Goal: Task Accomplishment & Management: Complete application form

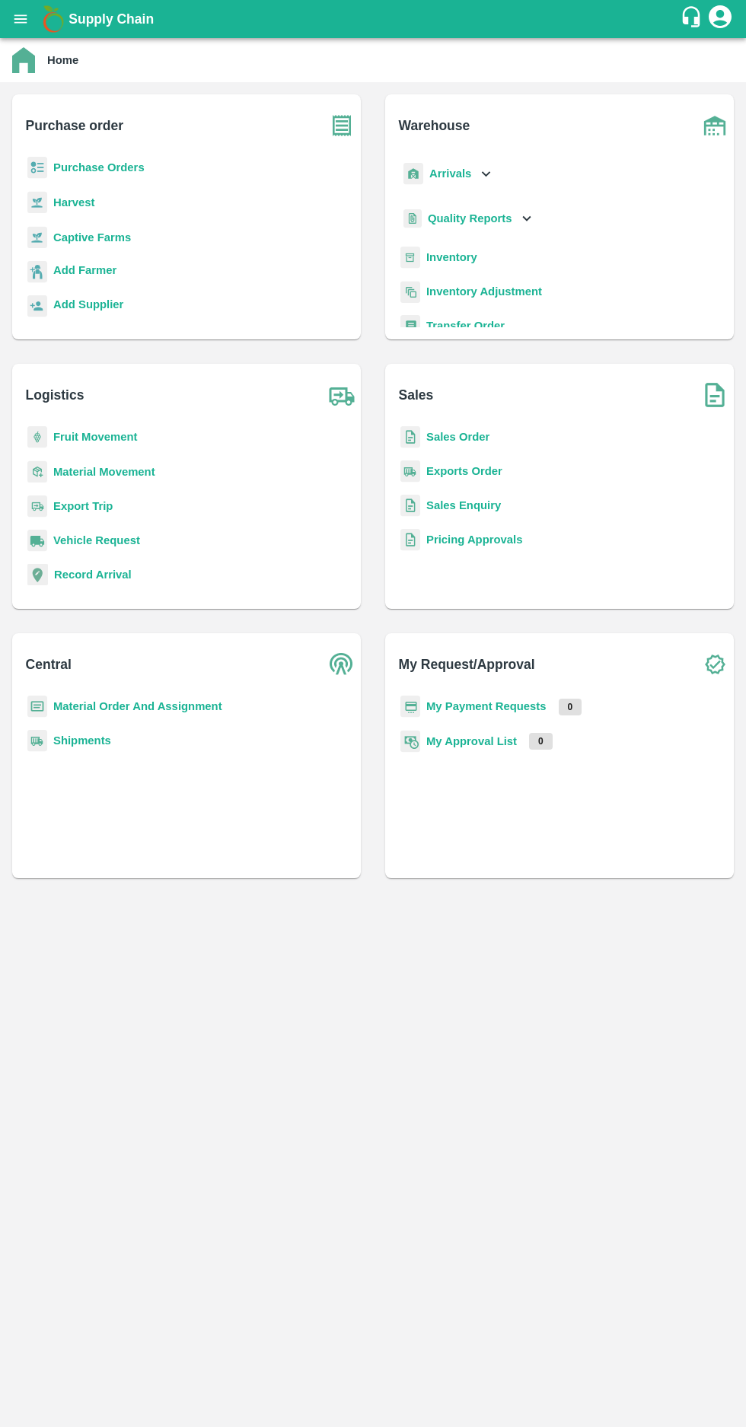
click at [100, 161] on b "Purchase Orders" at bounding box center [98, 167] width 91 height 12
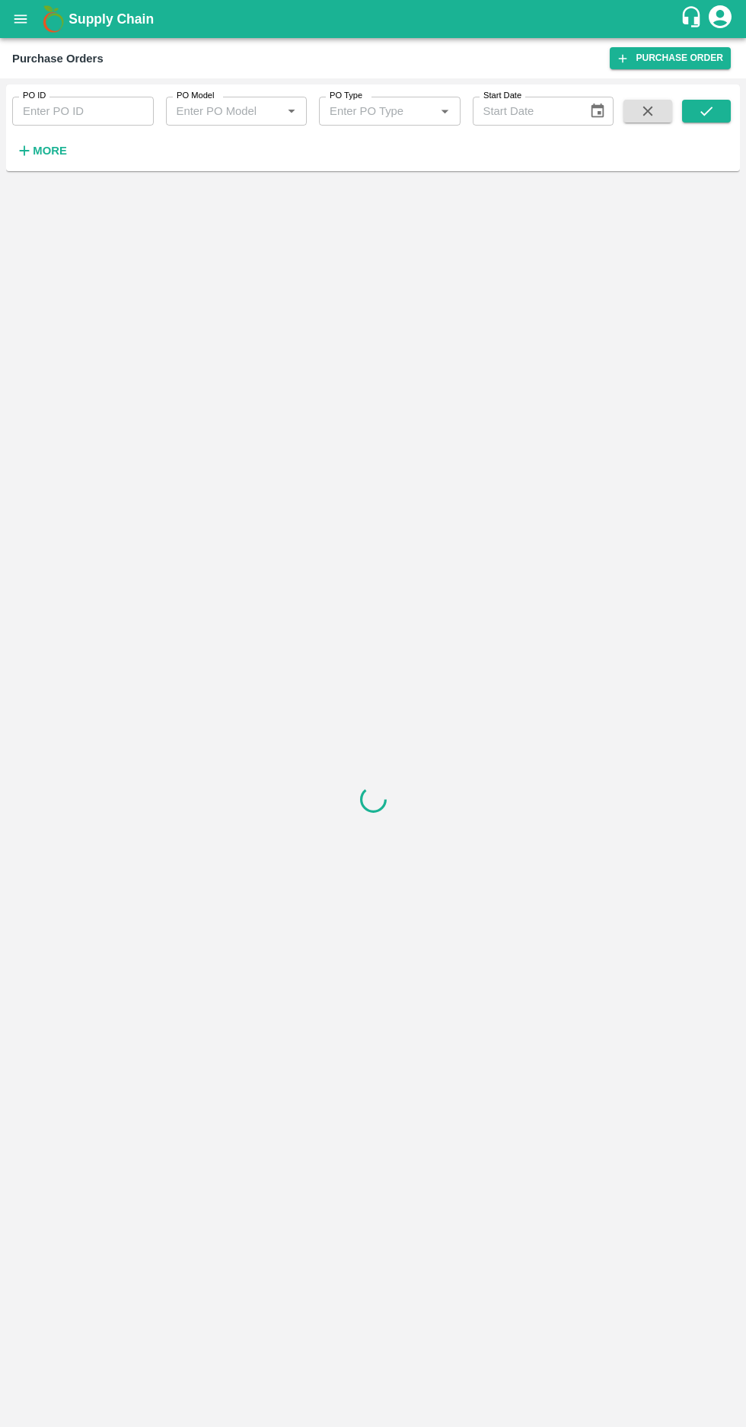
click at [37, 151] on strong "More" at bounding box center [50, 151] width 34 height 12
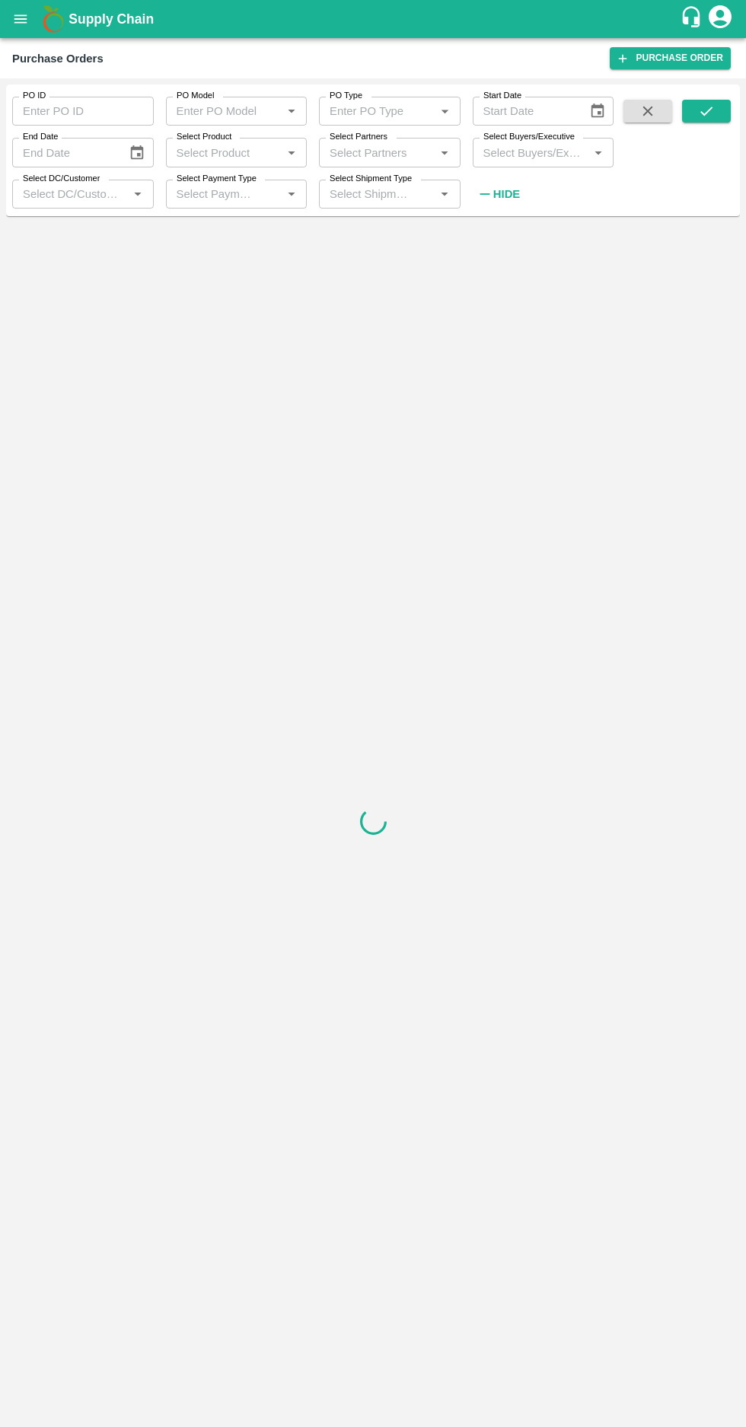
click at [523, 152] on input "Select Buyers/Executive" at bounding box center [530, 152] width 107 height 20
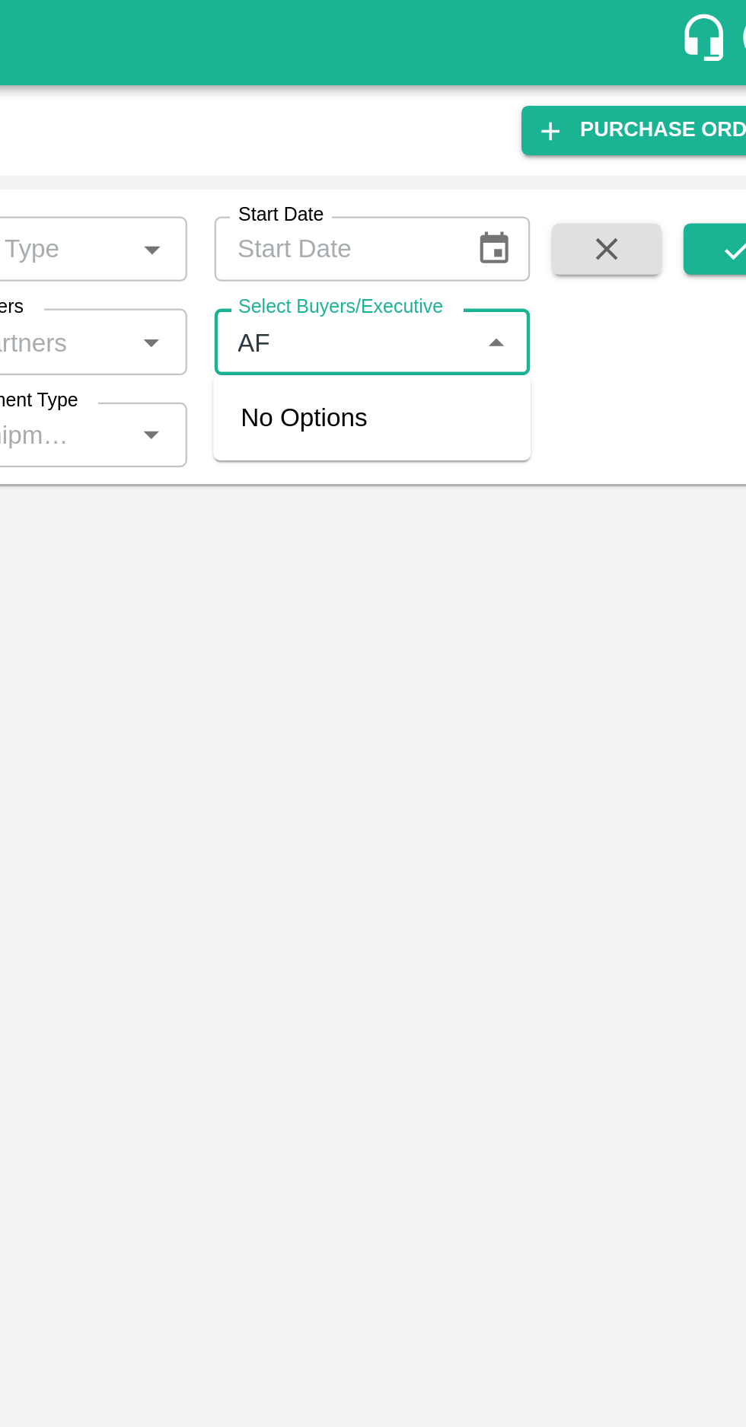
type input "A"
type input "Afza"
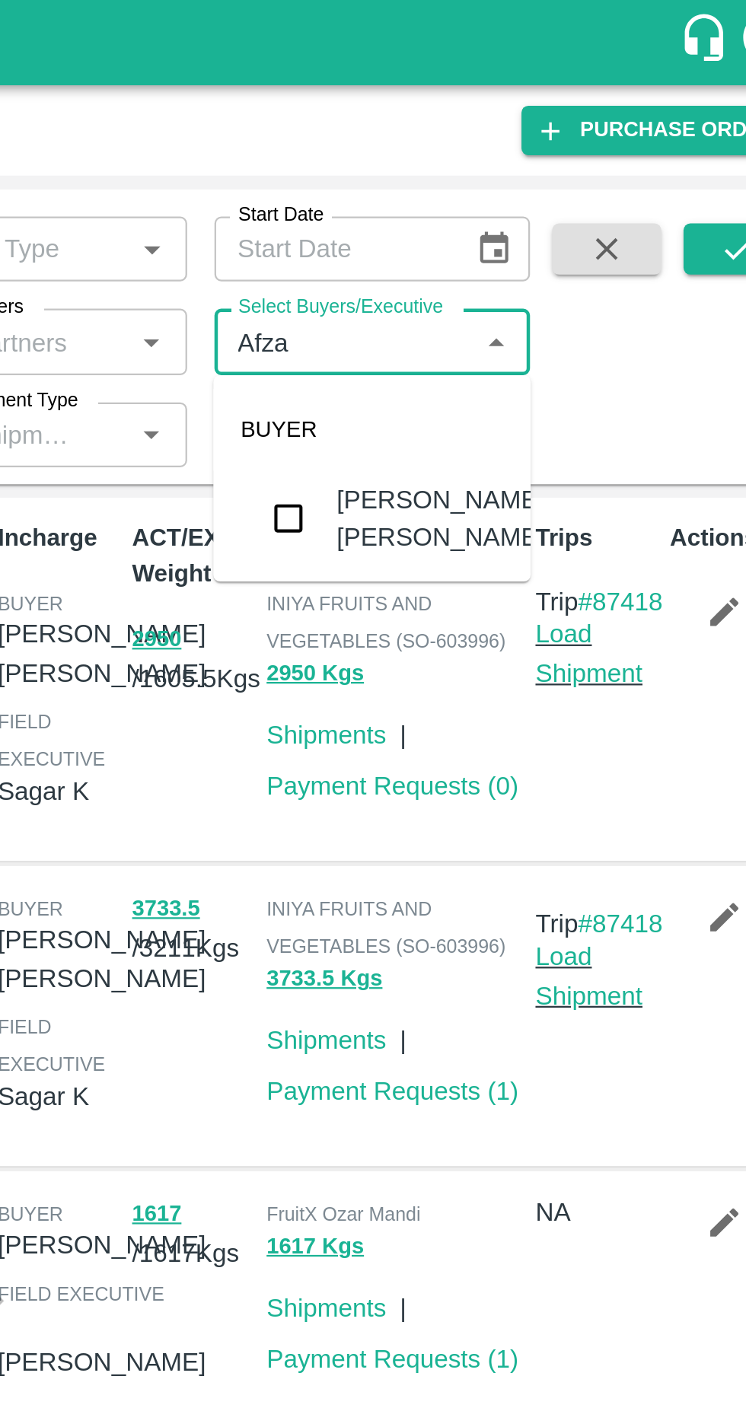
click at [508, 221] on input "checkbox" at bounding box center [505, 231] width 30 height 30
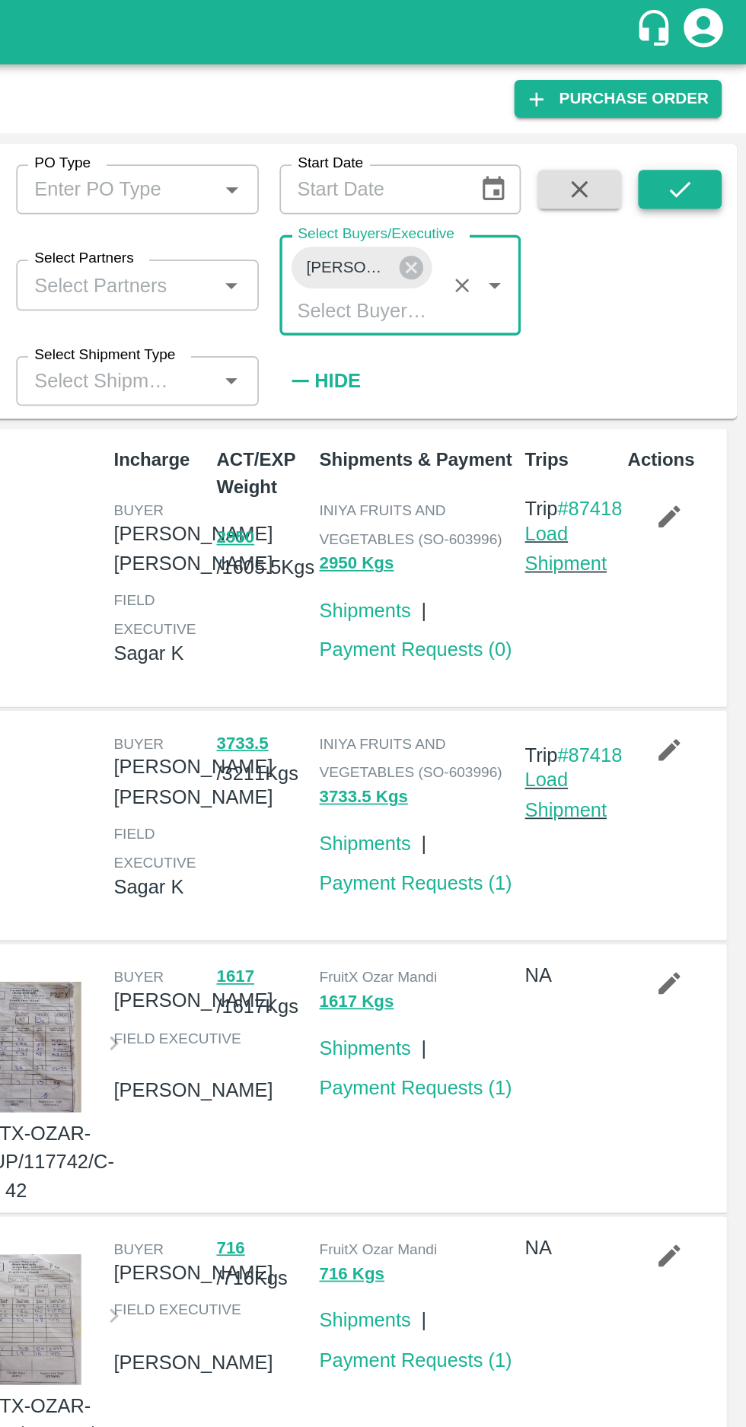
click at [705, 113] on icon "submit" at bounding box center [706, 111] width 12 height 9
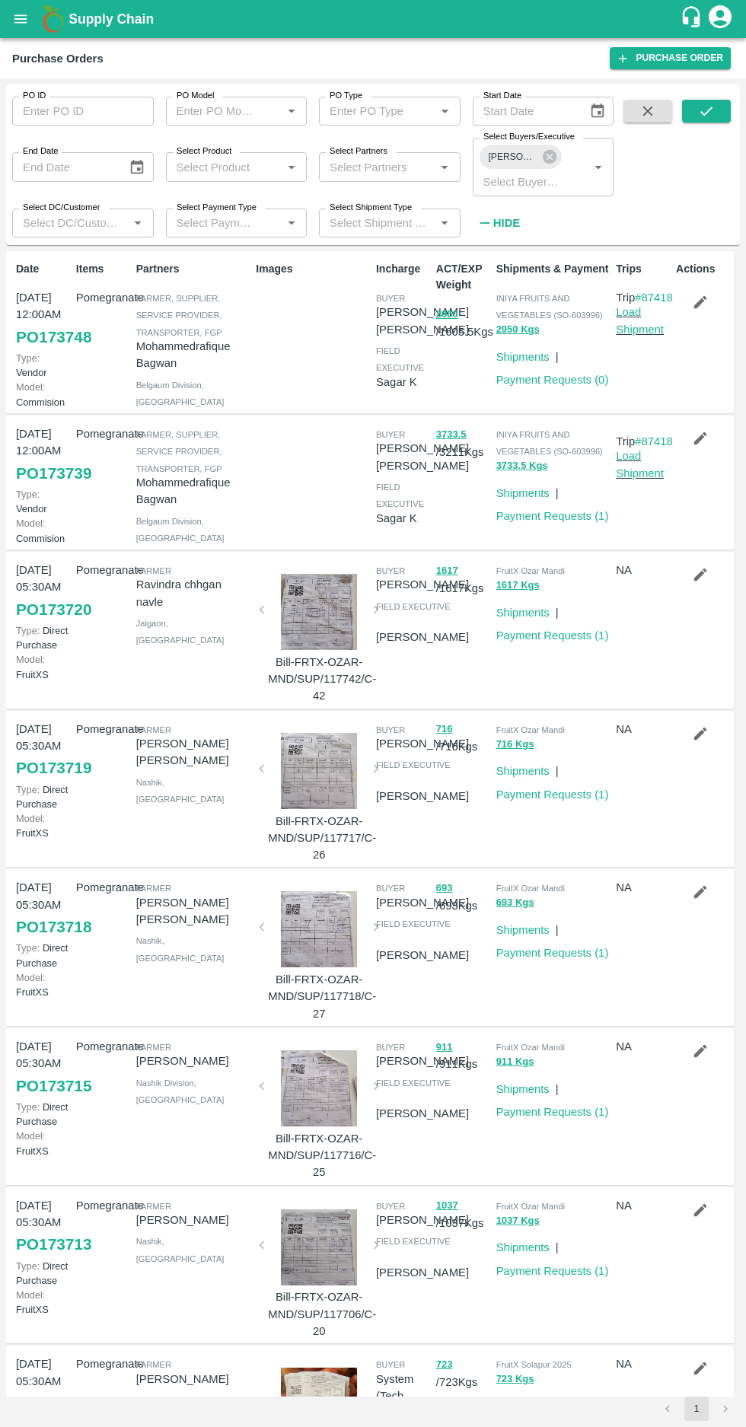
click at [697, 302] on icon "button" at bounding box center [700, 302] width 13 height 13
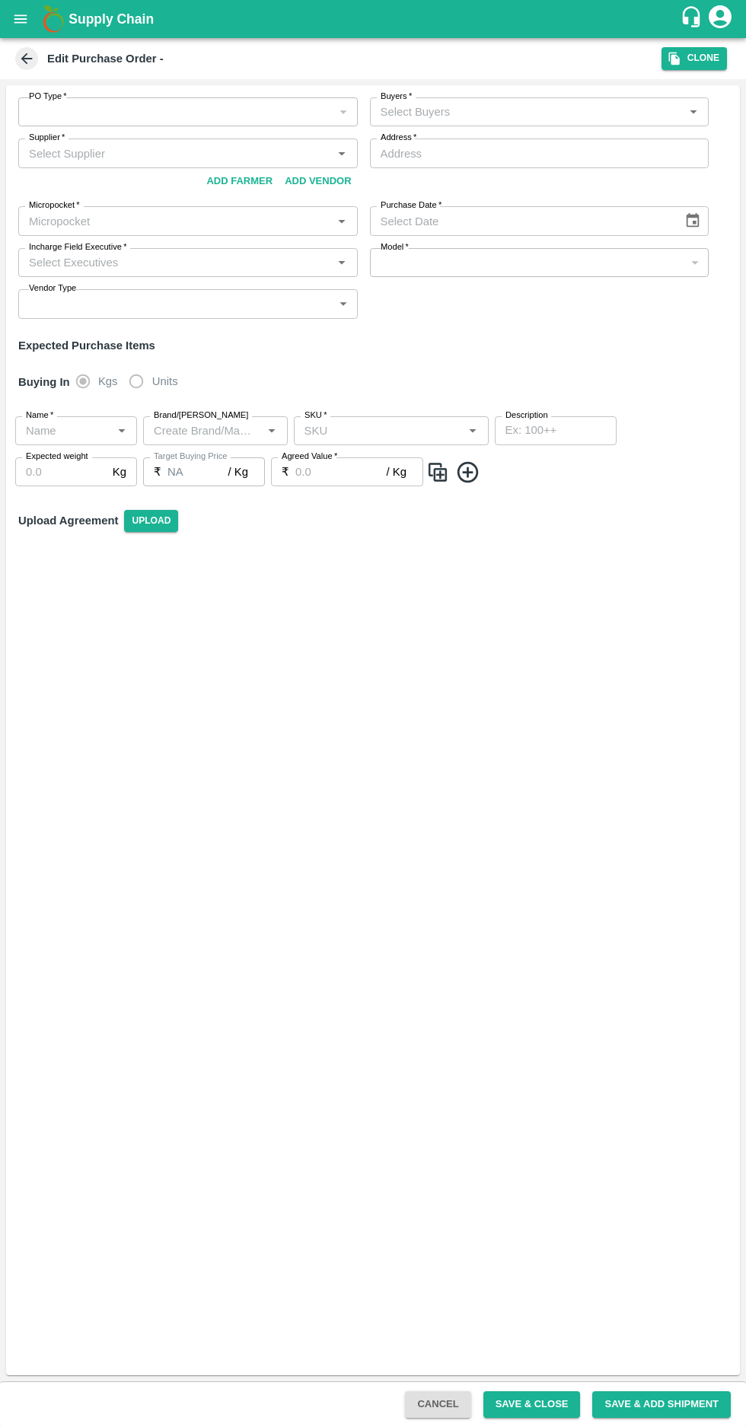
click at [107, 153] on input "Supplier   *" at bounding box center [175, 153] width 305 height 20
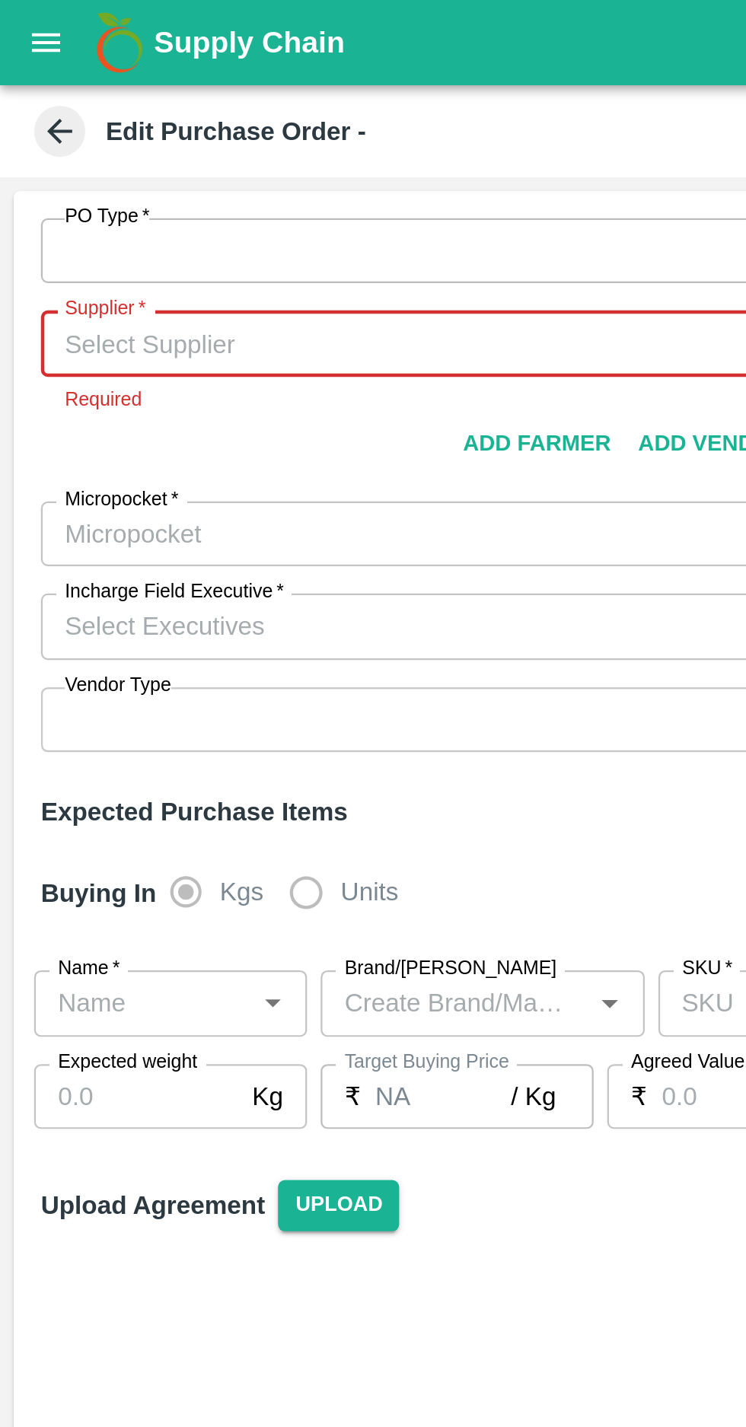
paste input "[PHONE_NUMBER]"
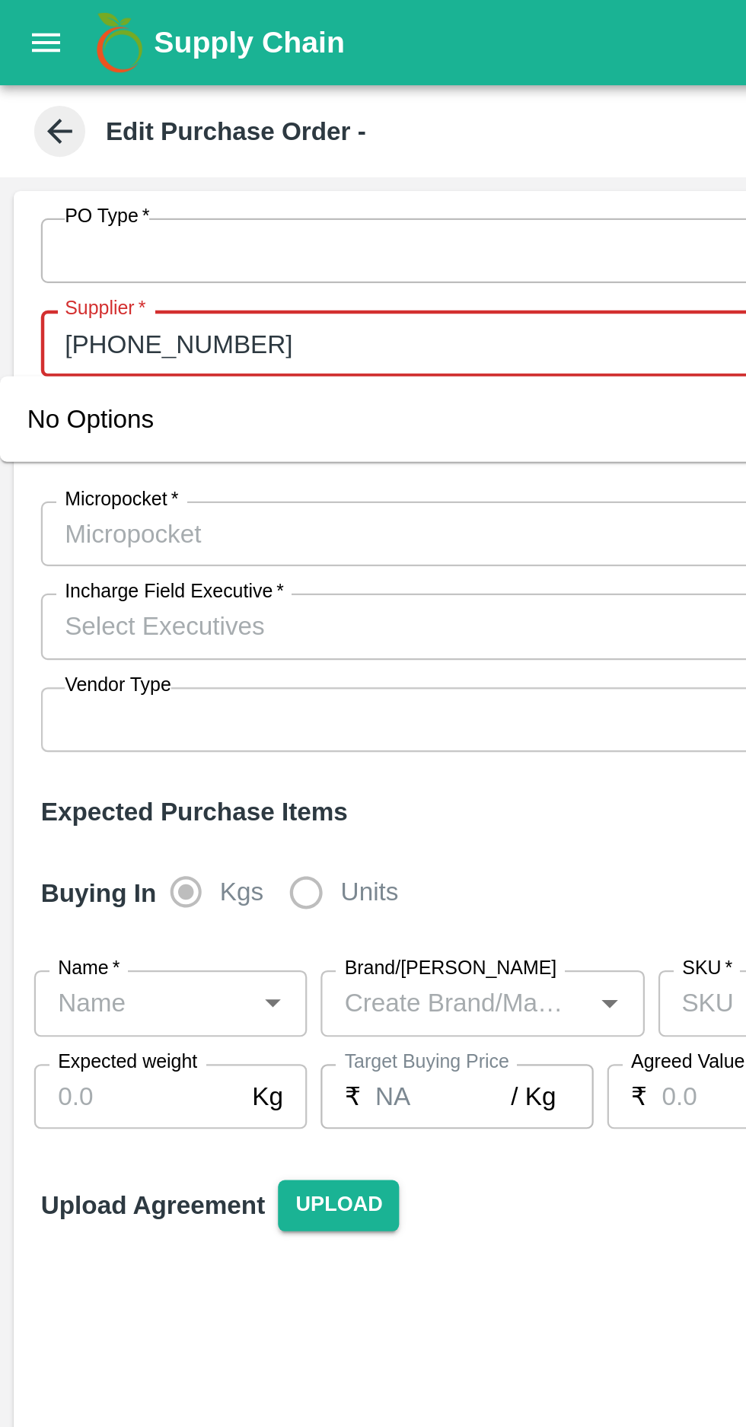
click at [49, 154] on input "Supplier   *" at bounding box center [175, 153] width 305 height 20
click at [53, 148] on input "Supplier   *" at bounding box center [175, 153] width 305 height 20
click at [87, 156] on input "Supplier   *" at bounding box center [175, 153] width 305 height 20
click at [53, 154] on input "Supplier   *" at bounding box center [175, 153] width 305 height 20
click at [49, 150] on input "Supplier   *" at bounding box center [175, 153] width 305 height 20
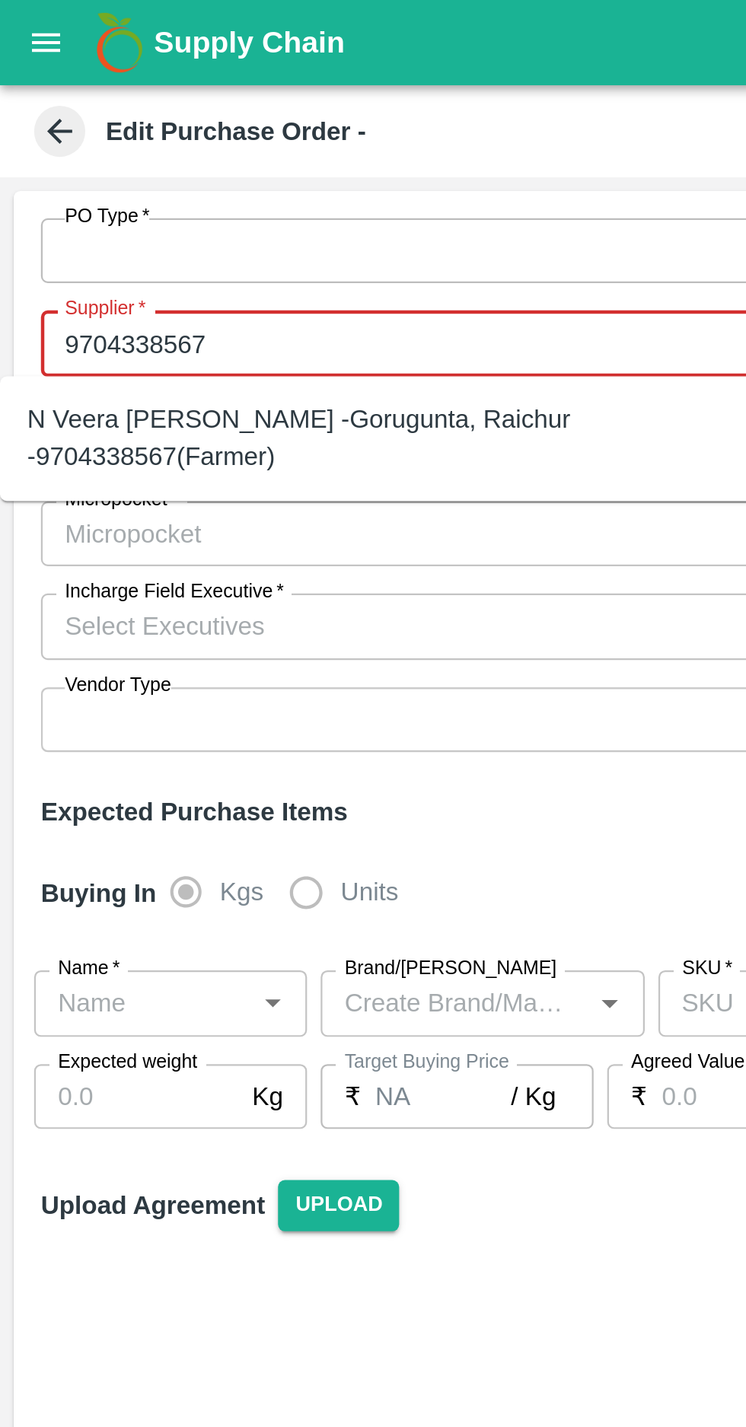
type input "9704338567"
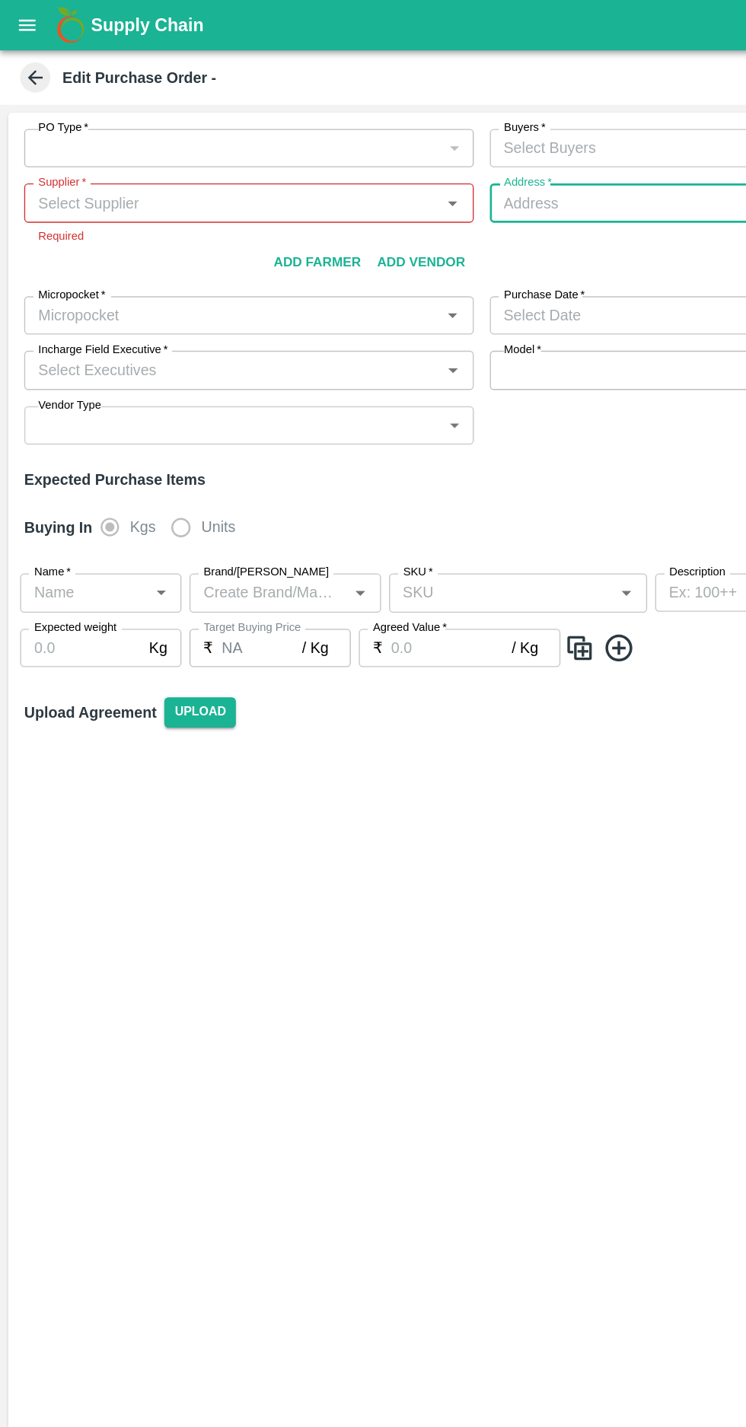
click at [62, 138] on span "*" at bounding box center [62, 137] width 5 height 9
click at [62, 143] on input "Supplier   *" at bounding box center [175, 153] width 305 height 20
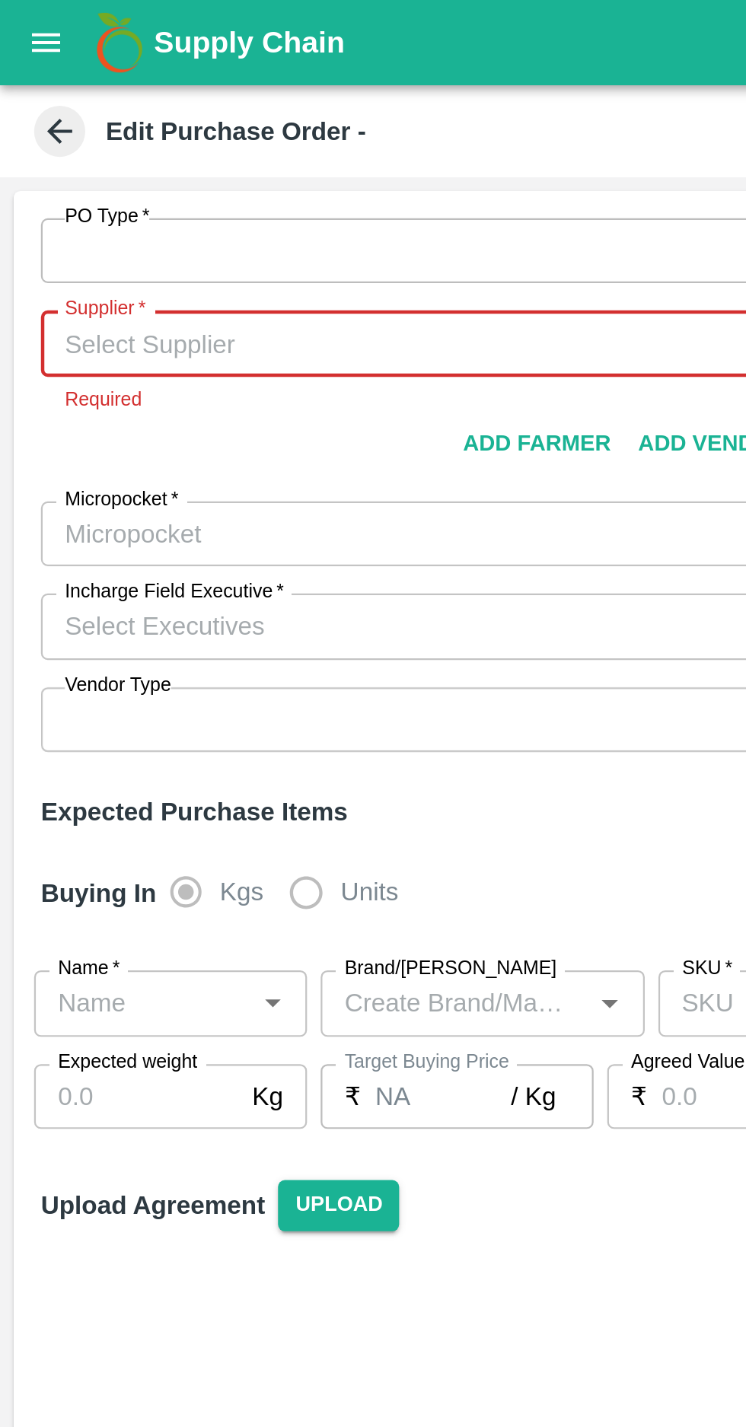
paste input "[PHONE_NUMBER]"
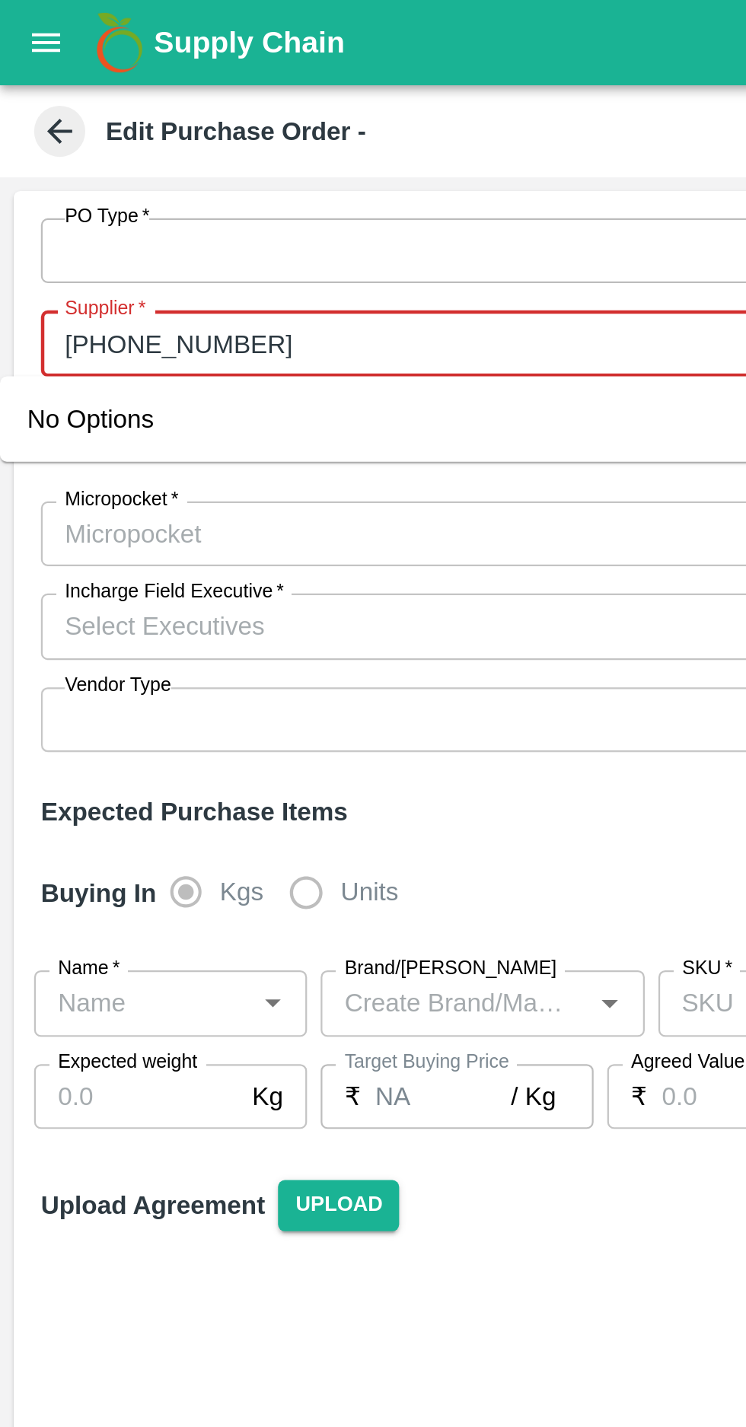
click at [49, 153] on input "Supplier   *" at bounding box center [175, 153] width 305 height 20
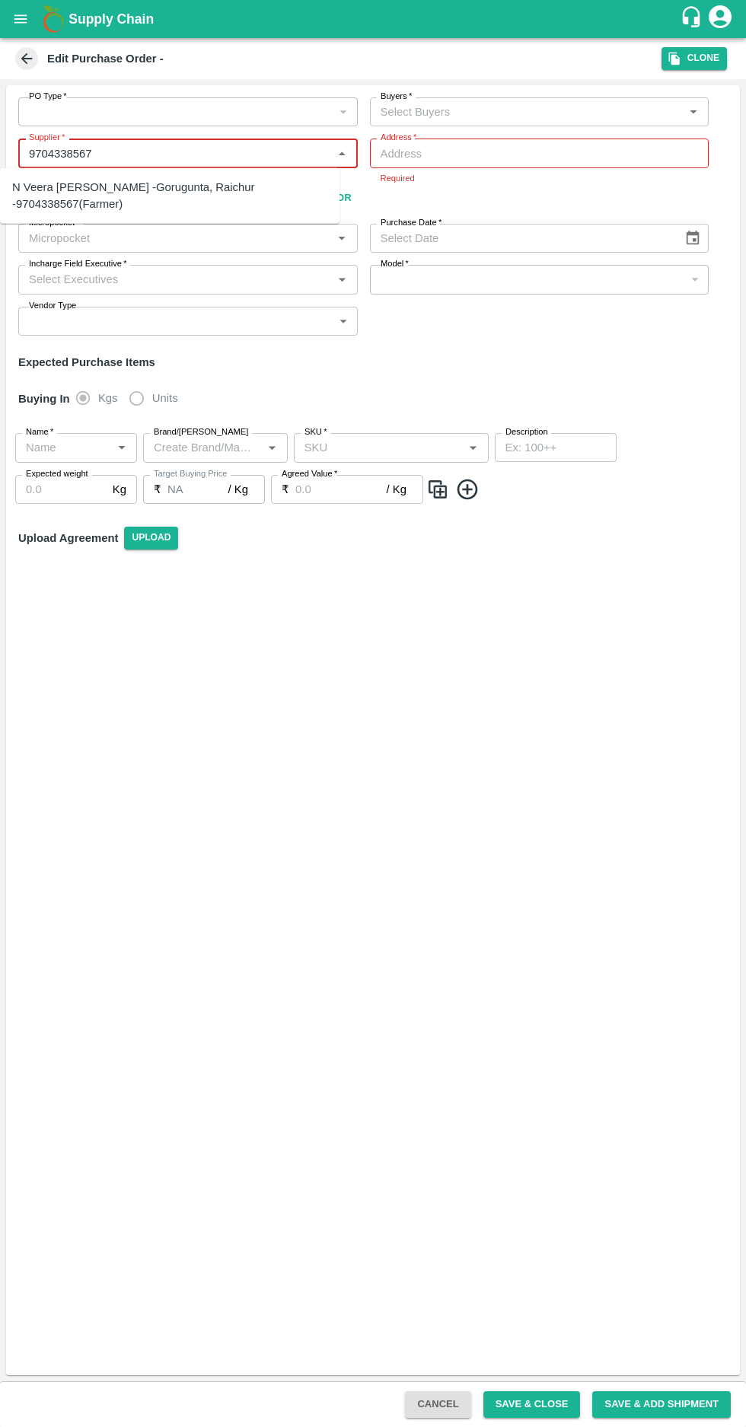
type input "9704338567"
